Goal: Check status: Check status

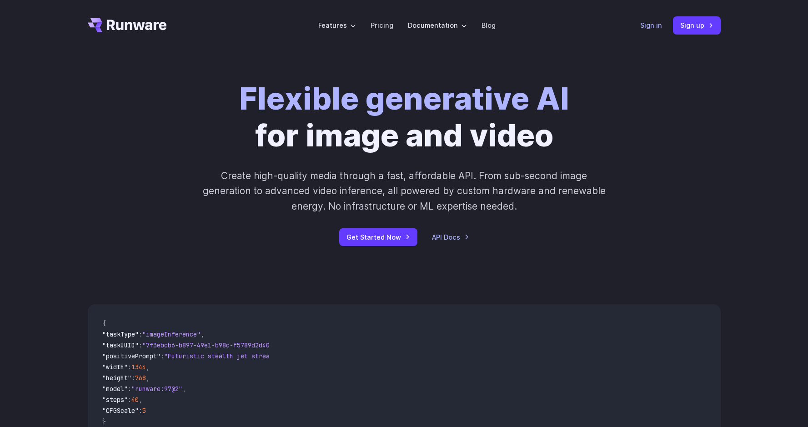
click at [654, 30] on link "Sign in" at bounding box center [652, 25] width 22 height 10
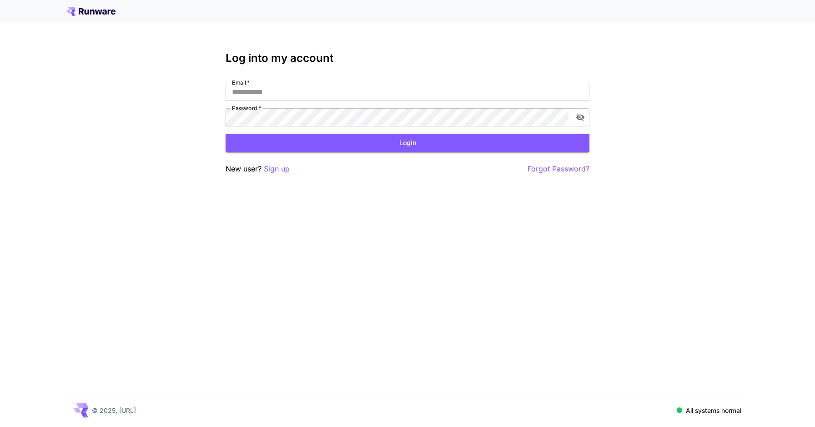
type input "**********"
click at [403, 140] on button "Login" at bounding box center [408, 143] width 364 height 19
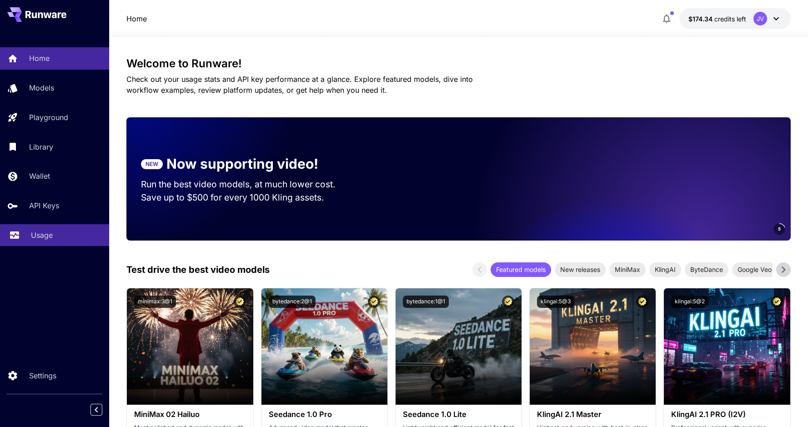
click at [46, 238] on p "Usage" at bounding box center [42, 235] width 22 height 11
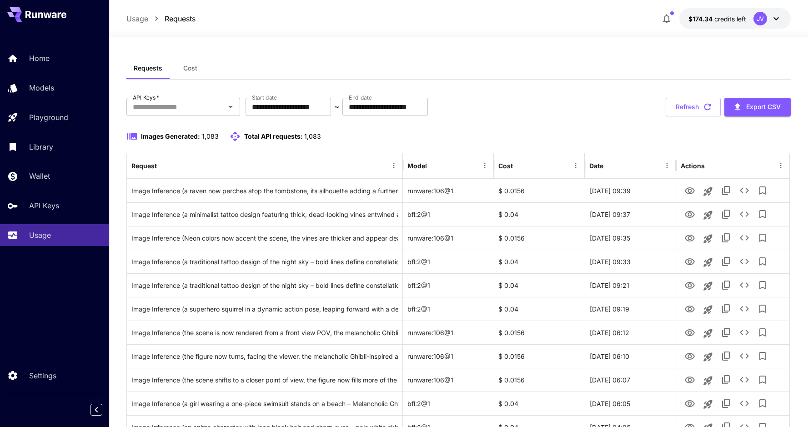
click at [506, 100] on div "**********" at bounding box center [458, 107] width 664 height 19
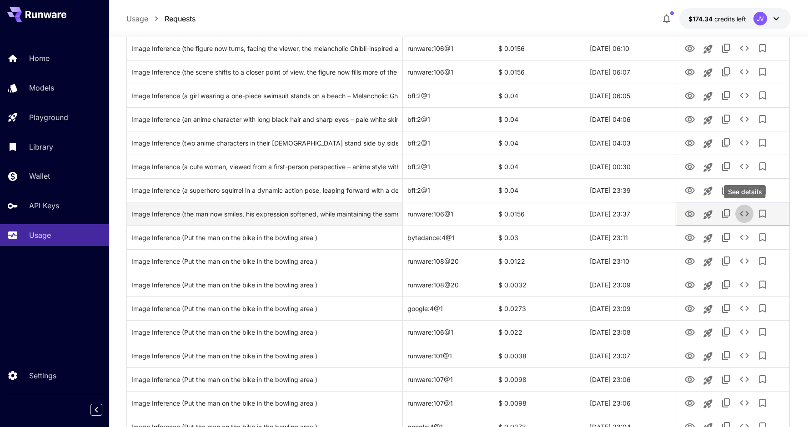
click at [748, 211] on icon "See details" at bounding box center [744, 213] width 11 height 11
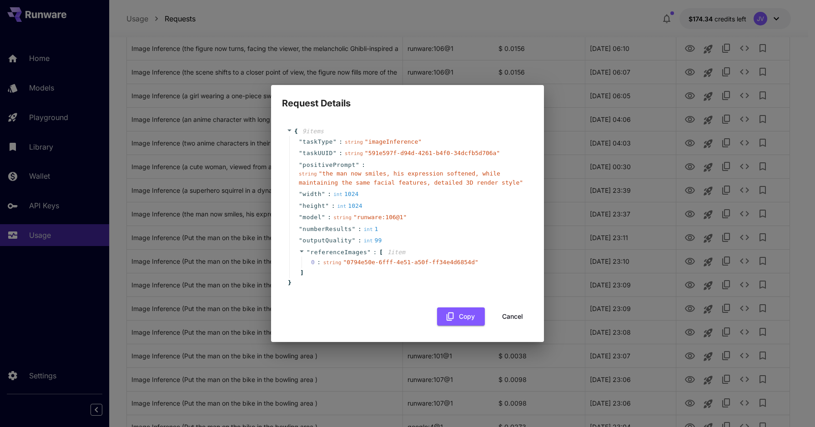
click at [521, 319] on button "Cancel" at bounding box center [512, 317] width 41 height 19
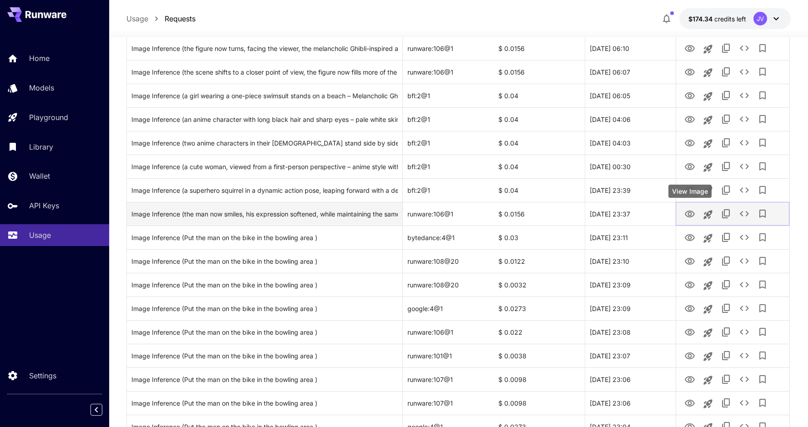
click at [691, 217] on icon "View Image" at bounding box center [690, 214] width 11 height 11
click at [746, 211] on icon "See details" at bounding box center [744, 213] width 11 height 11
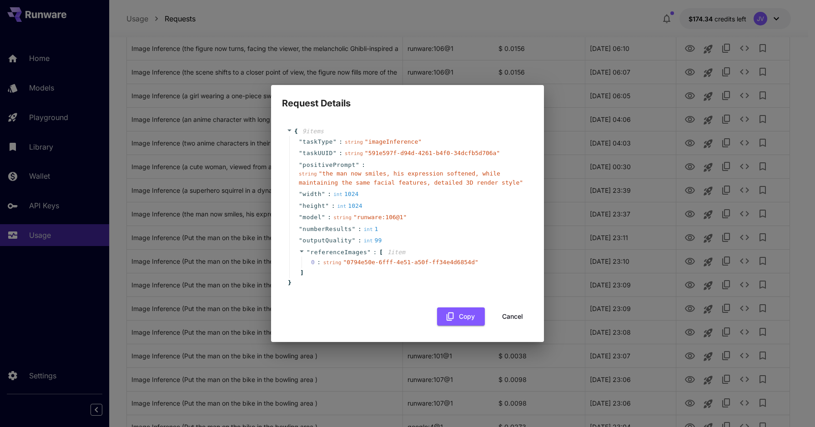
click at [513, 316] on button "Cancel" at bounding box center [512, 317] width 41 height 19
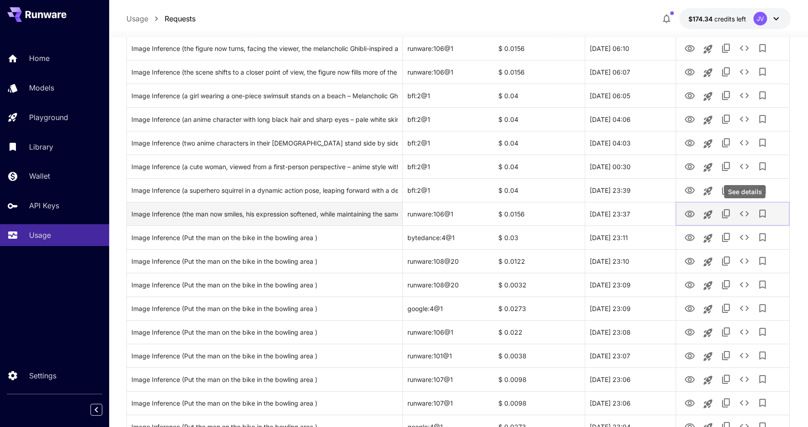
click at [747, 213] on icon "See details" at bounding box center [744, 213] width 11 height 11
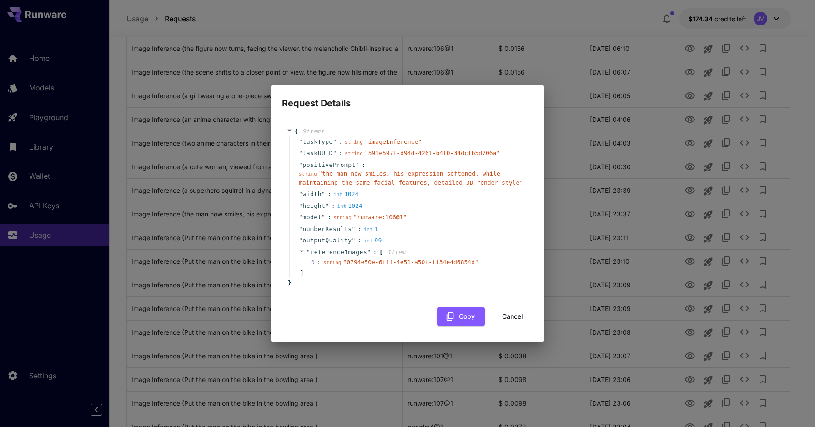
click at [518, 313] on button "Cancel" at bounding box center [512, 317] width 41 height 19
